Goal: Check status: Check status

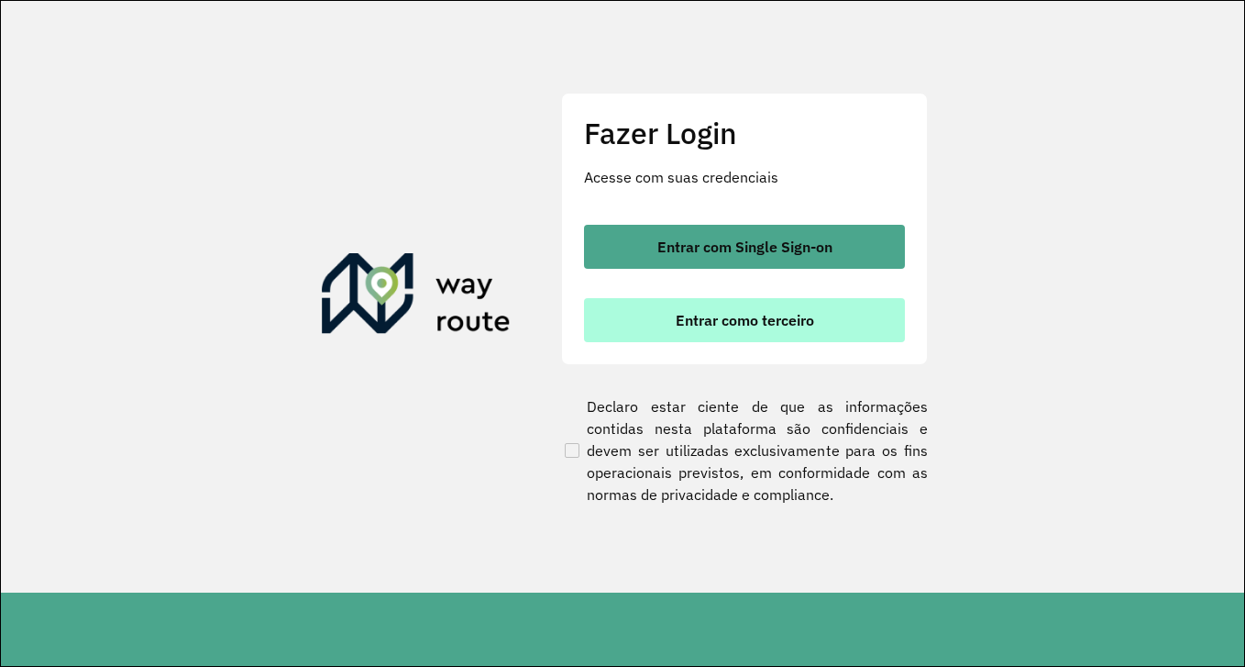
click at [738, 333] on button "Entrar como terceiro" at bounding box center [744, 320] width 321 height 44
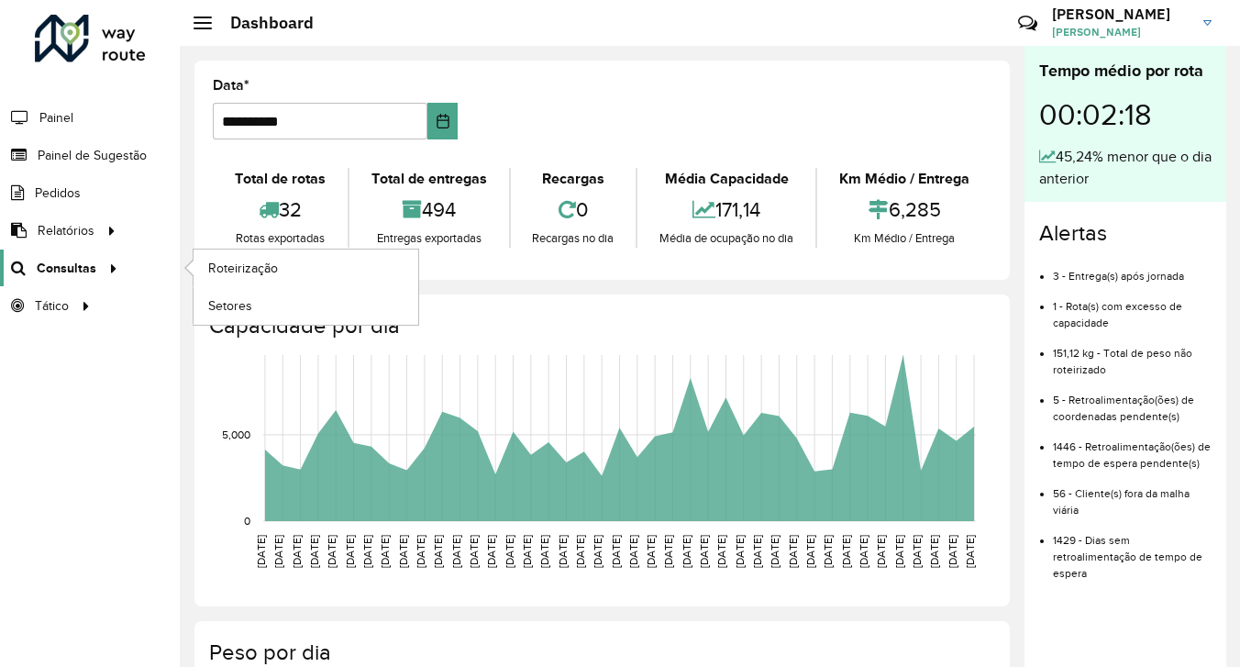
click at [52, 267] on span "Consultas" at bounding box center [67, 268] width 60 height 19
click at [238, 273] on span "Roteirização" at bounding box center [245, 268] width 74 height 19
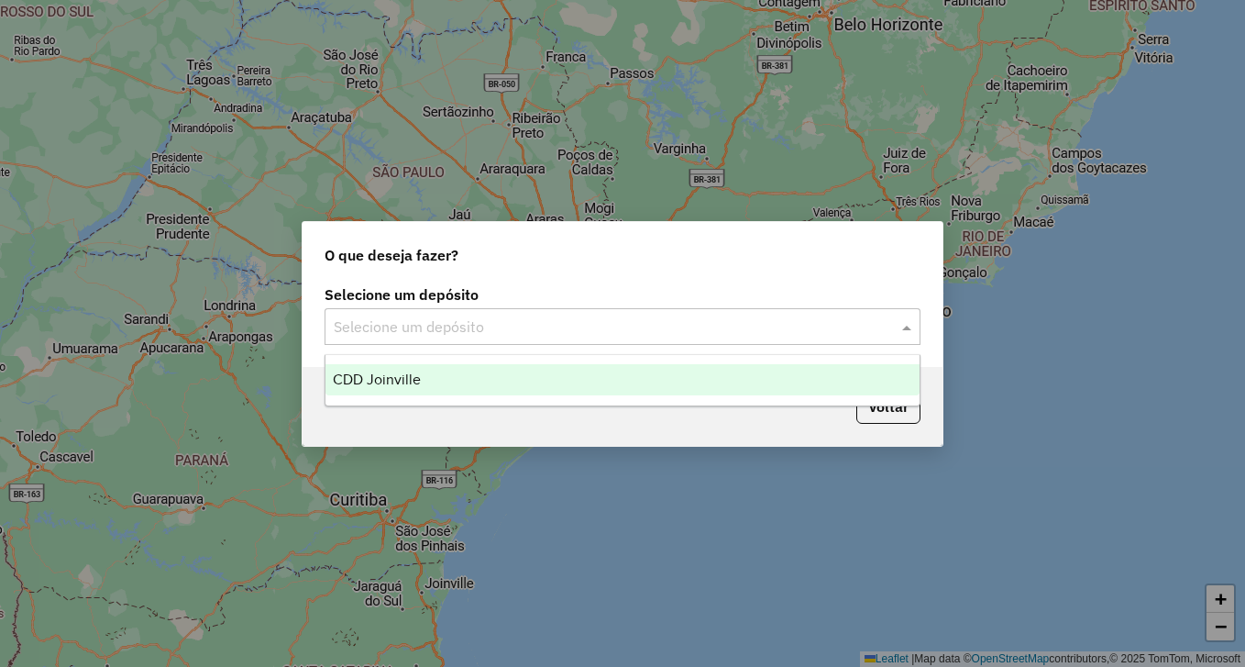
click at [550, 324] on input "text" at bounding box center [604, 327] width 541 height 22
click at [517, 374] on div "CDD Joinville" at bounding box center [622, 379] width 593 height 31
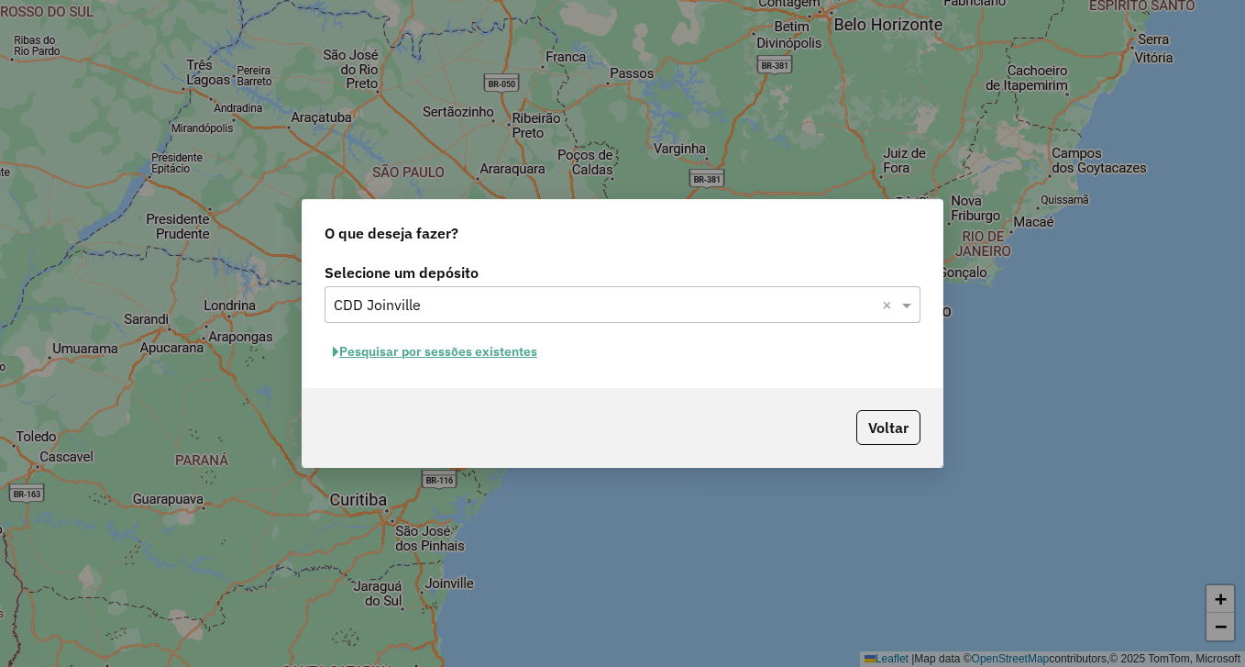
click at [464, 347] on button "Pesquisar por sessões existentes" at bounding box center [435, 351] width 221 height 28
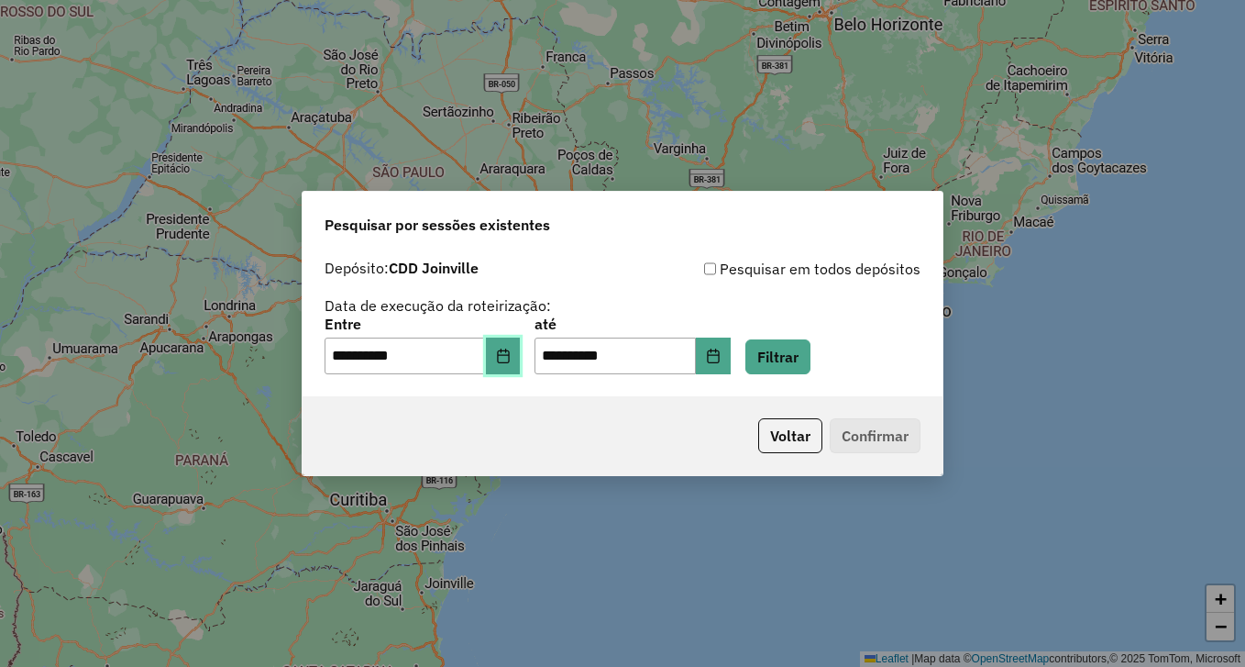
click at [511, 359] on icon "Choose Date" at bounding box center [503, 356] width 15 height 15
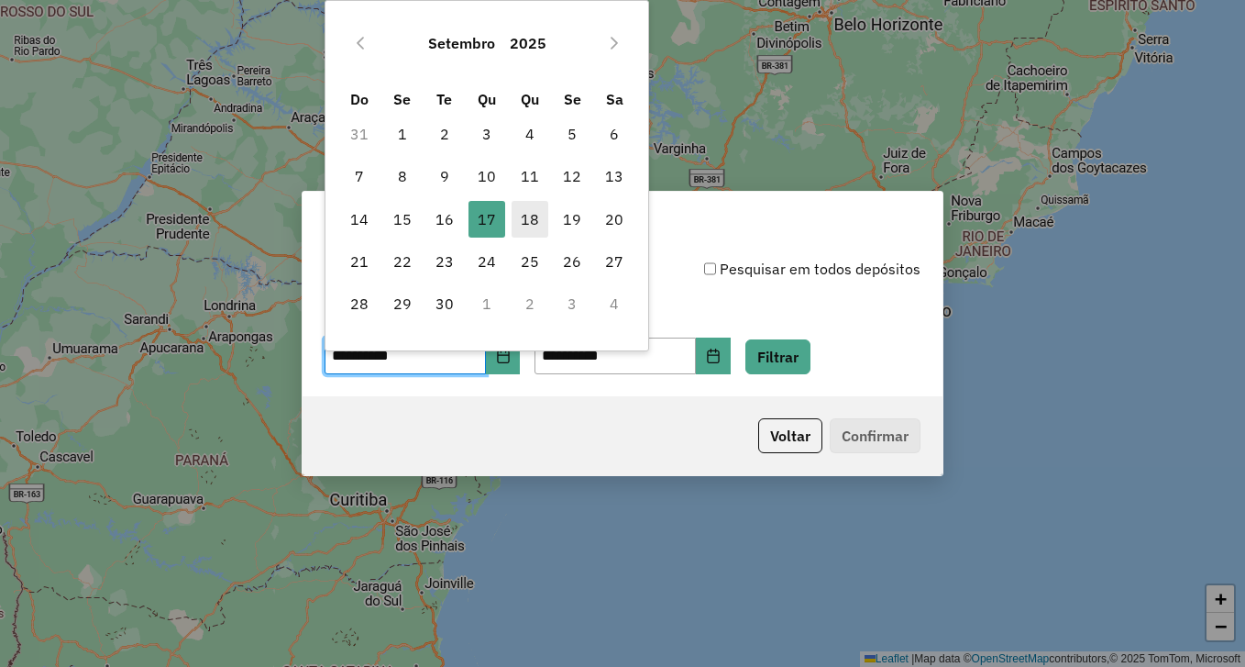
click at [534, 222] on span "18" at bounding box center [530, 219] width 37 height 37
type input "**********"
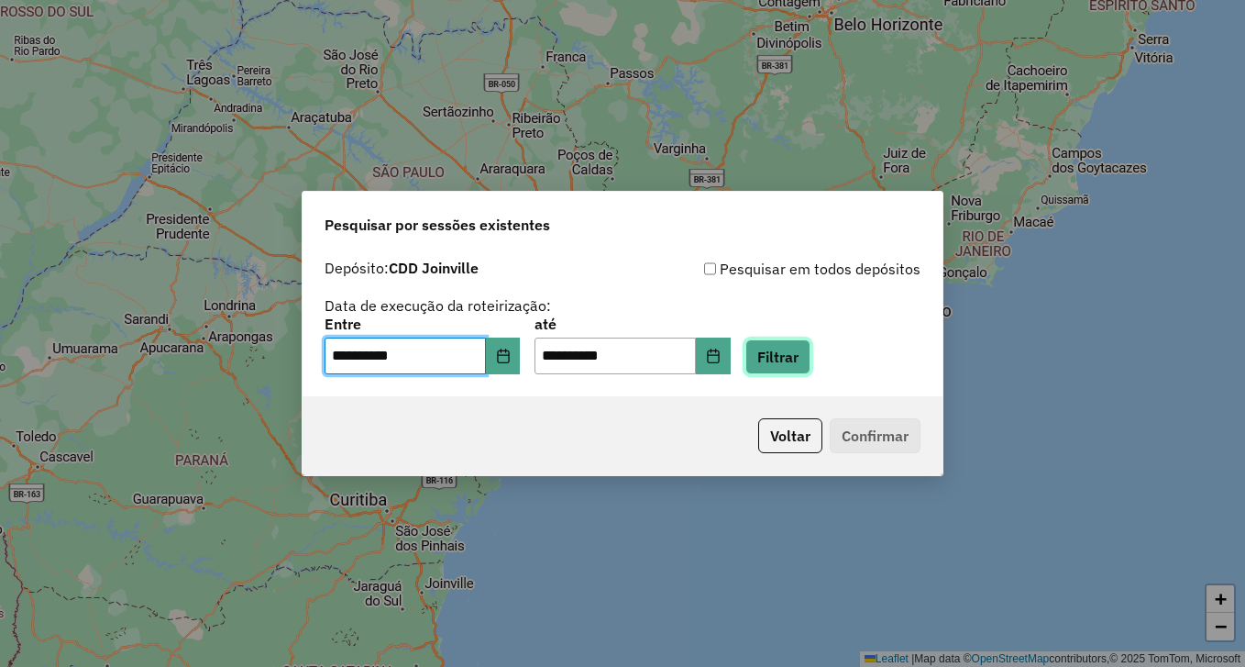
click at [791, 353] on button "Filtrar" at bounding box center [778, 356] width 65 height 35
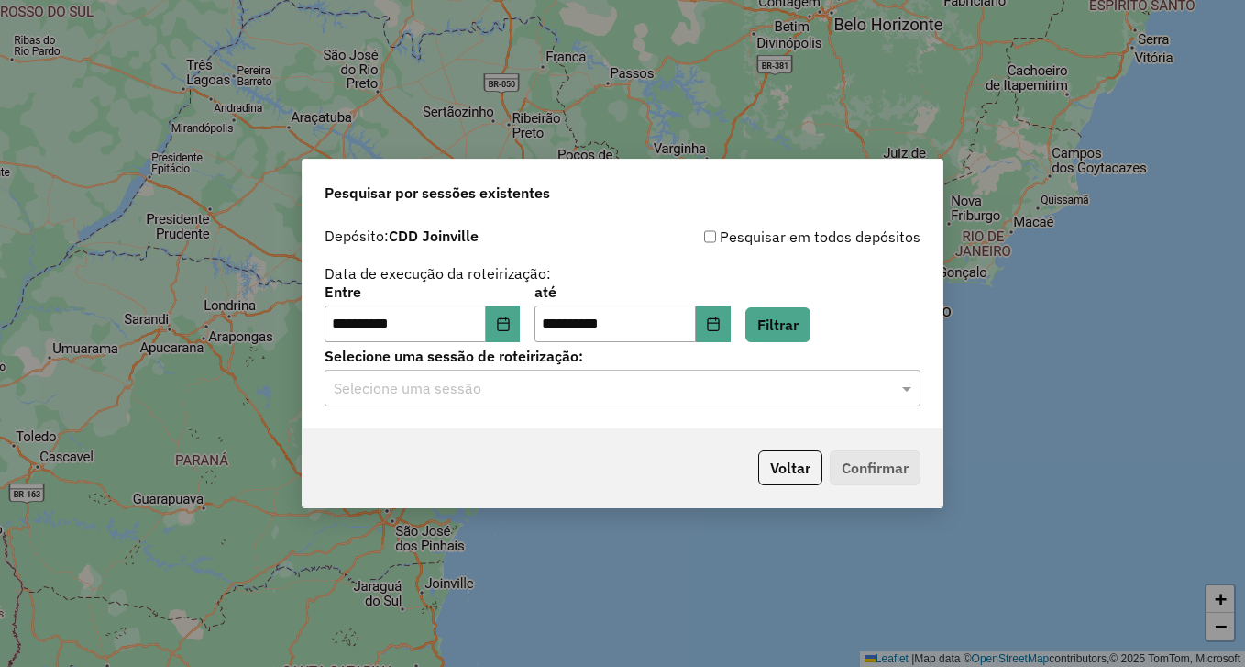
click at [868, 381] on input "text" at bounding box center [604, 389] width 541 height 22
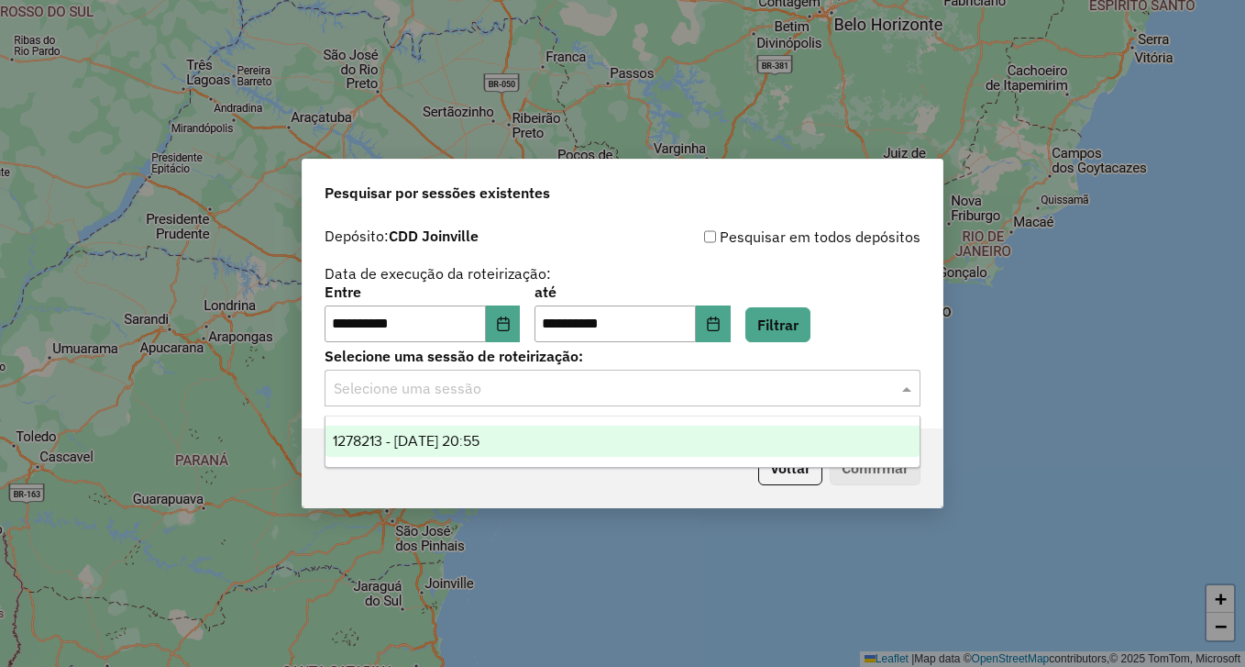
click at [506, 423] on ng-dropdown-panel "1278213 - 18/09/2025 20:55" at bounding box center [622, 441] width 595 height 52
click at [480, 434] on span "1278213 - 18/09/2025 20:55" at bounding box center [406, 441] width 147 height 16
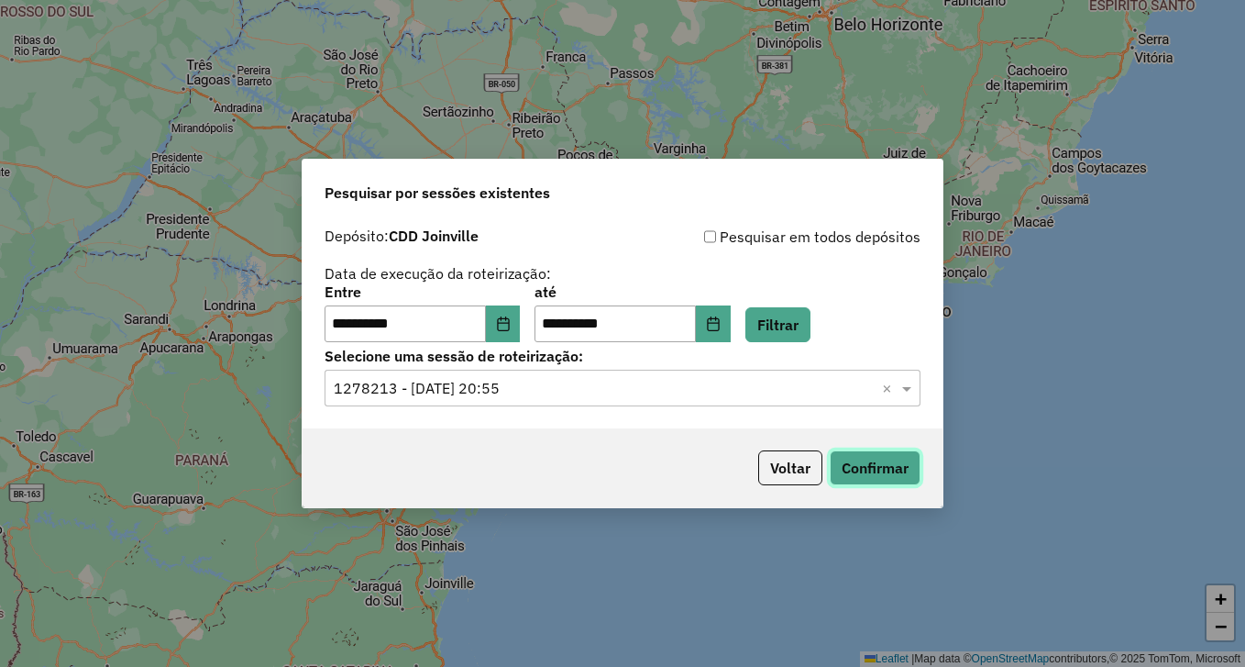
click at [879, 463] on button "Confirmar" at bounding box center [875, 467] width 91 height 35
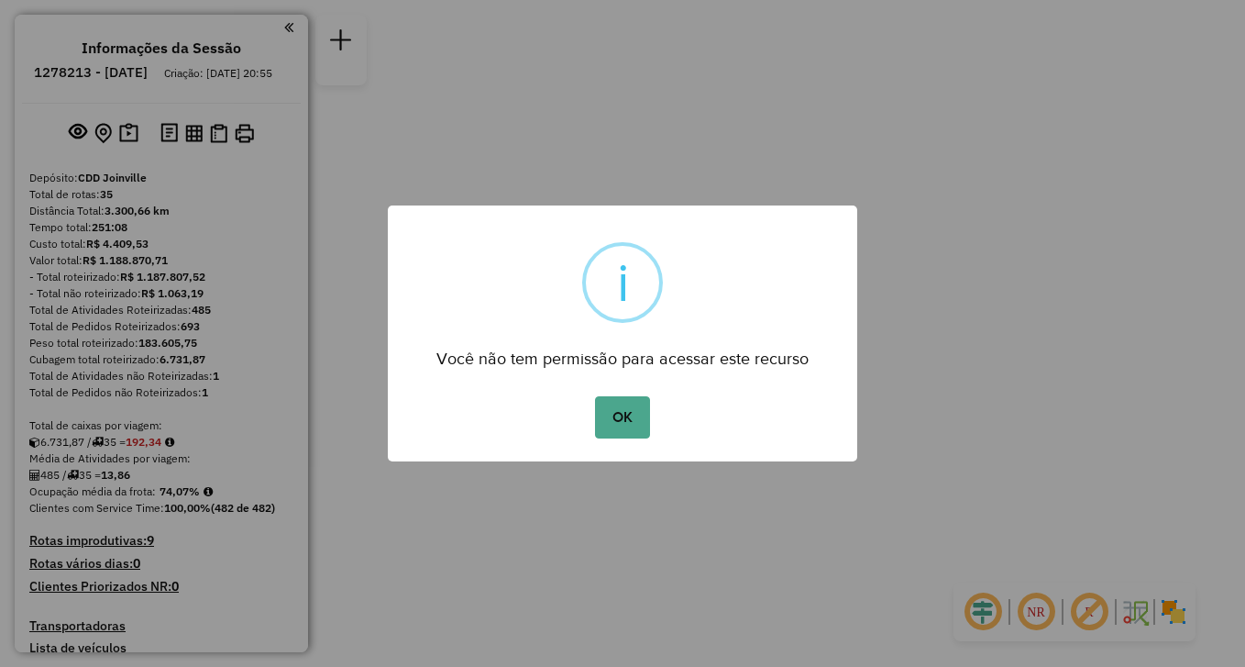
click at [655, 409] on div "OK No Cancel" at bounding box center [623, 417] width 470 height 51
click at [636, 410] on button "OK" at bounding box center [622, 417] width 54 height 42
